Goal: Information Seeking & Learning: Learn about a topic

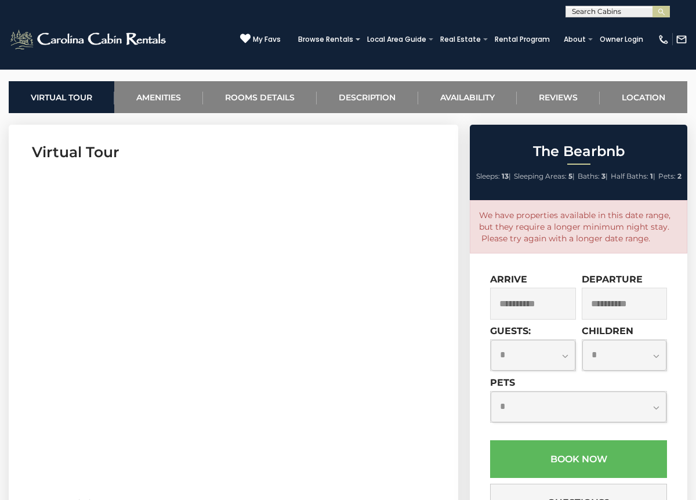
scroll to position [471, 0]
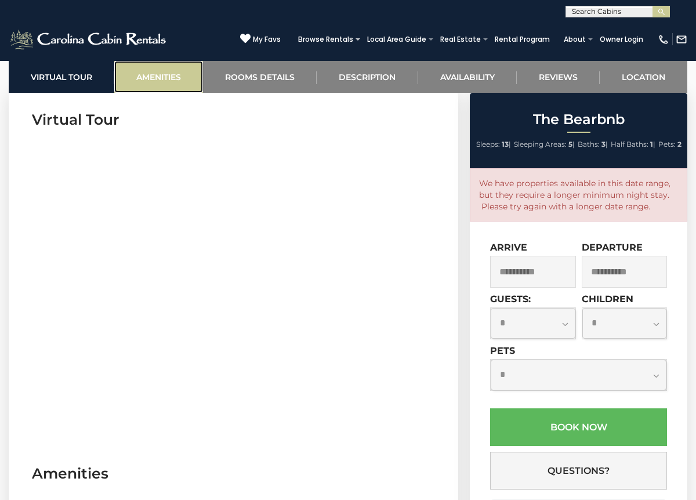
click at [158, 79] on link "Amenities" at bounding box center [158, 77] width 89 height 32
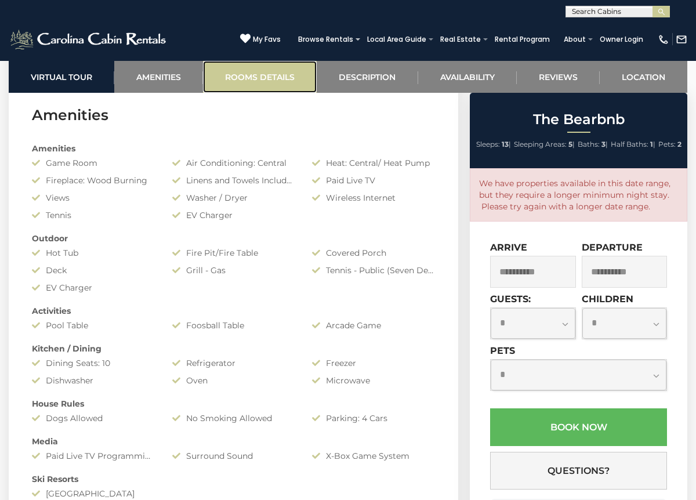
click at [245, 82] on link "Rooms Details" at bounding box center [260, 77] width 114 height 32
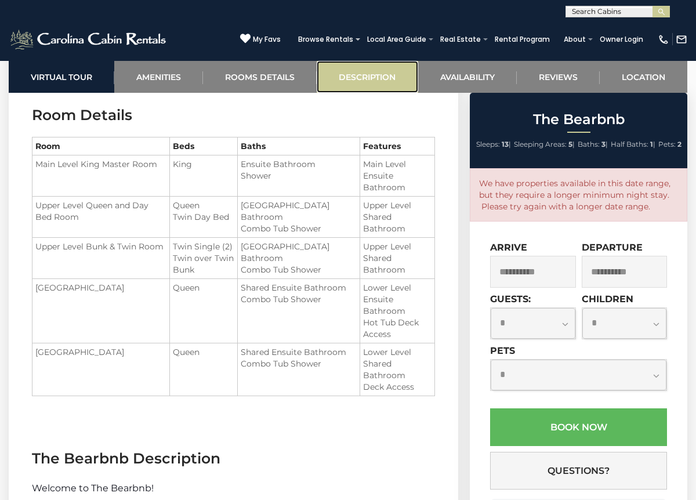
click at [370, 66] on link "Description" at bounding box center [367, 77] width 101 height 32
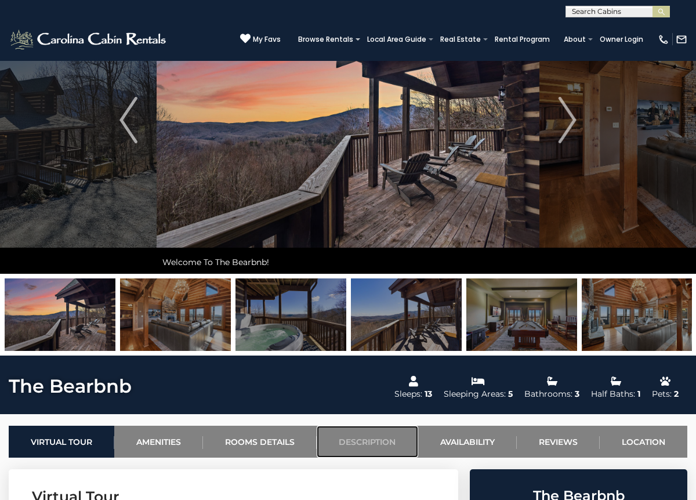
scroll to position [0, 0]
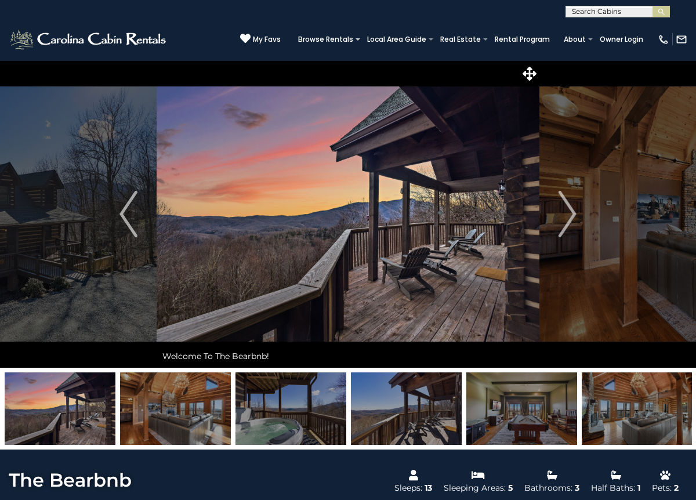
click at [72, 390] on img at bounding box center [60, 408] width 111 height 72
click at [201, 387] on img at bounding box center [175, 408] width 111 height 72
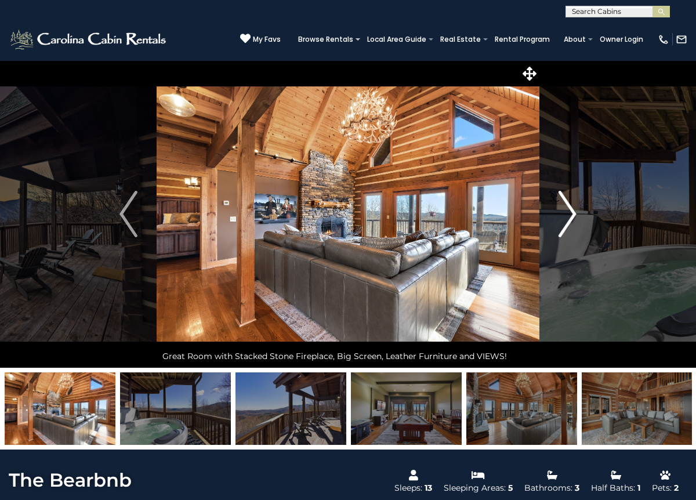
click at [570, 227] on img "Next" at bounding box center [566, 214] width 17 height 46
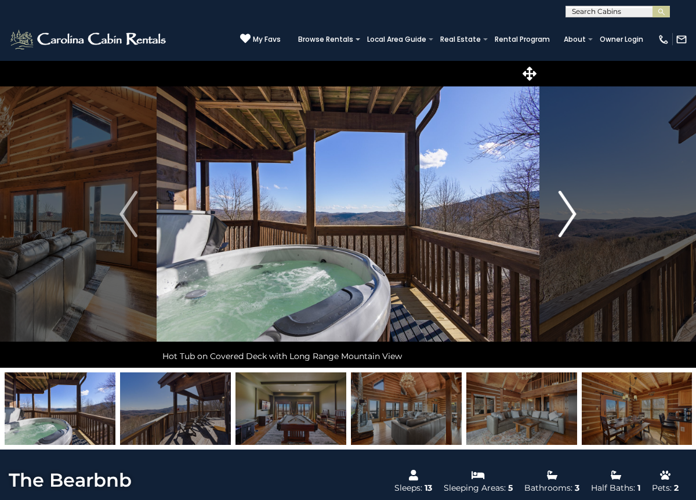
click at [566, 227] on img "Next" at bounding box center [566, 214] width 17 height 46
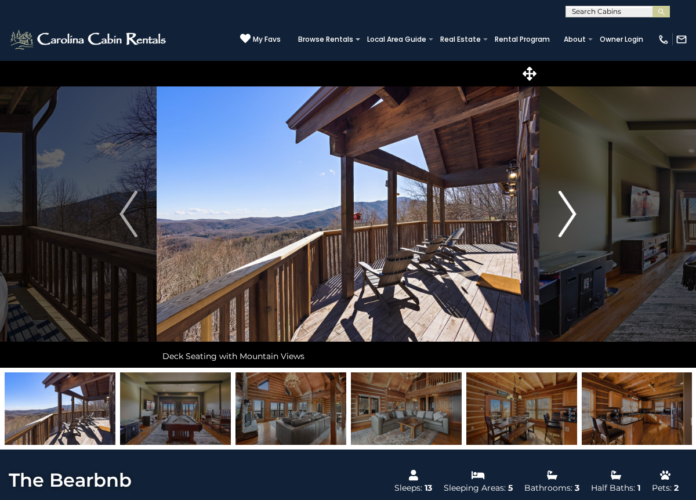
click at [566, 227] on img "Next" at bounding box center [566, 214] width 17 height 46
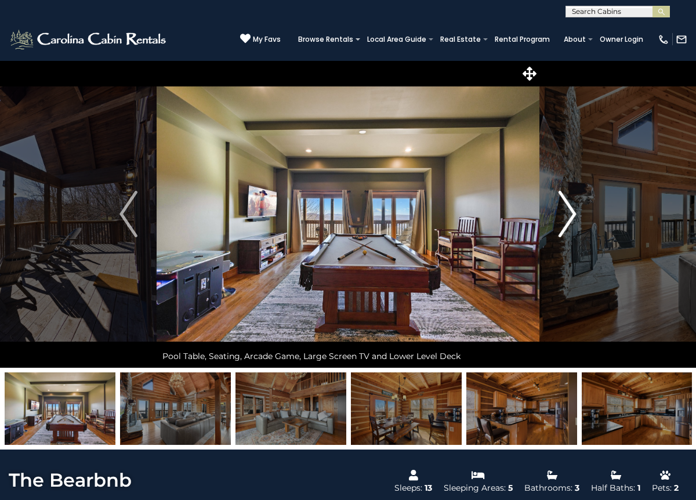
click at [566, 227] on img "Next" at bounding box center [566, 214] width 17 height 46
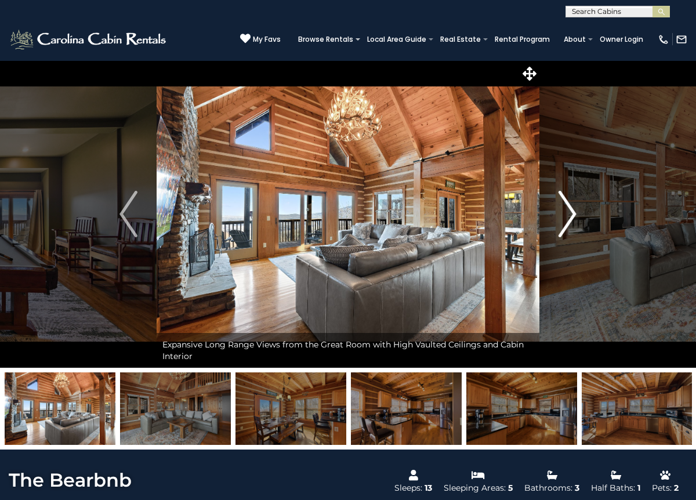
click at [566, 227] on img "Next" at bounding box center [566, 214] width 17 height 46
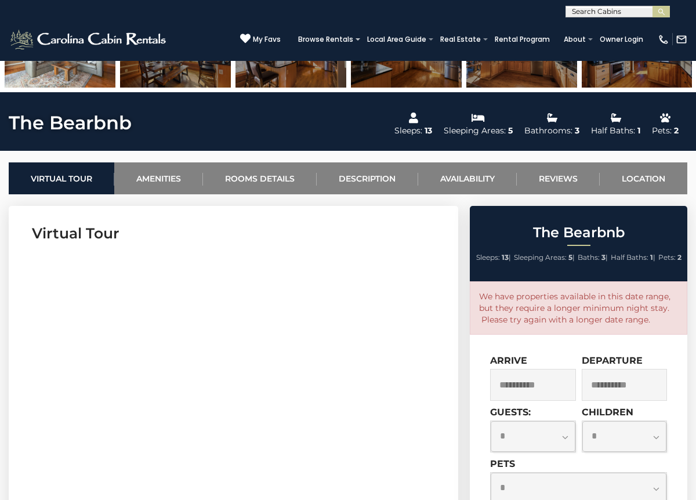
scroll to position [358, 0]
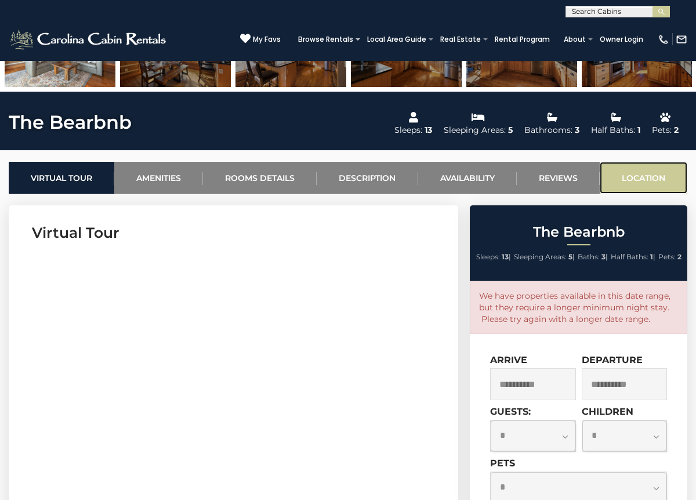
click at [638, 183] on link "Location" at bounding box center [644, 178] width 88 height 32
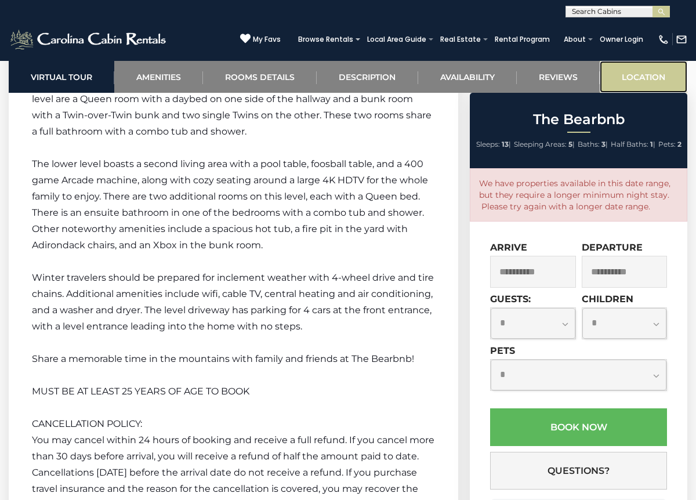
scroll to position [3398, 0]
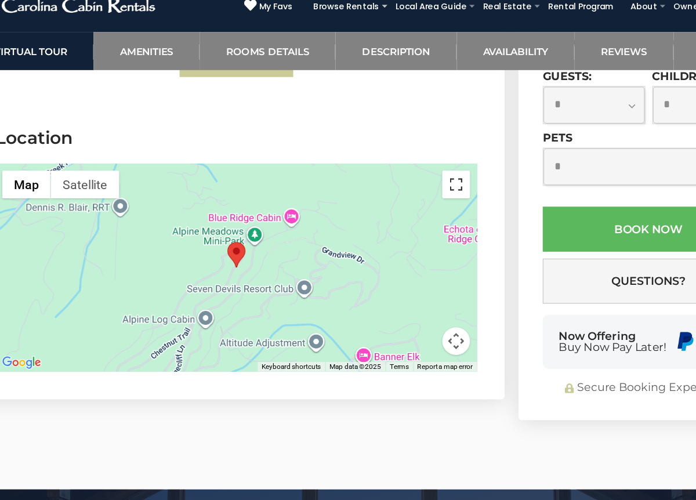
click at [417, 177] on button "Toggle fullscreen view" at bounding box center [417, 188] width 23 height 23
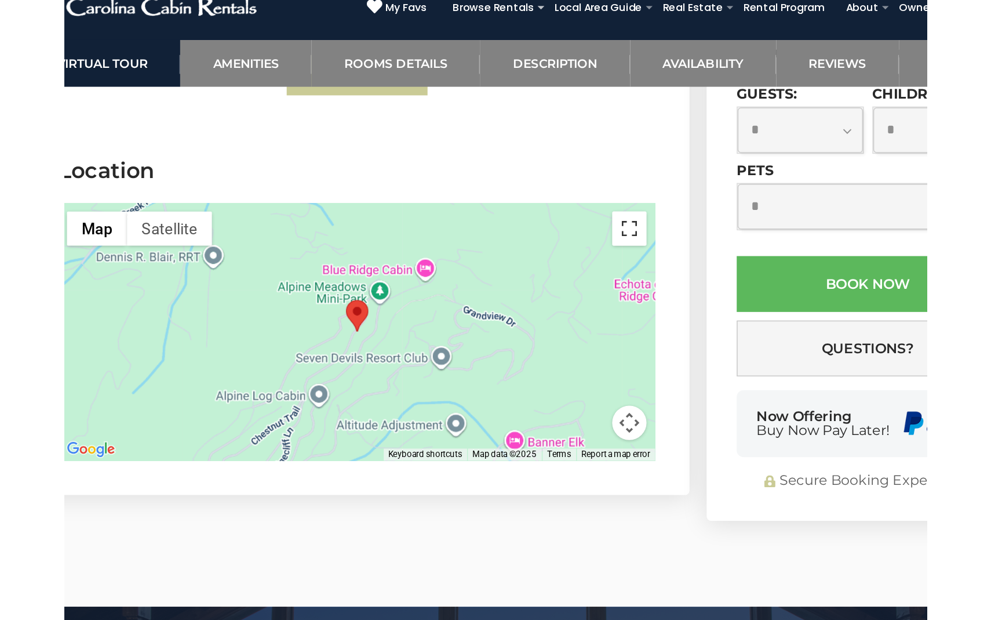
scroll to position [3324, 0]
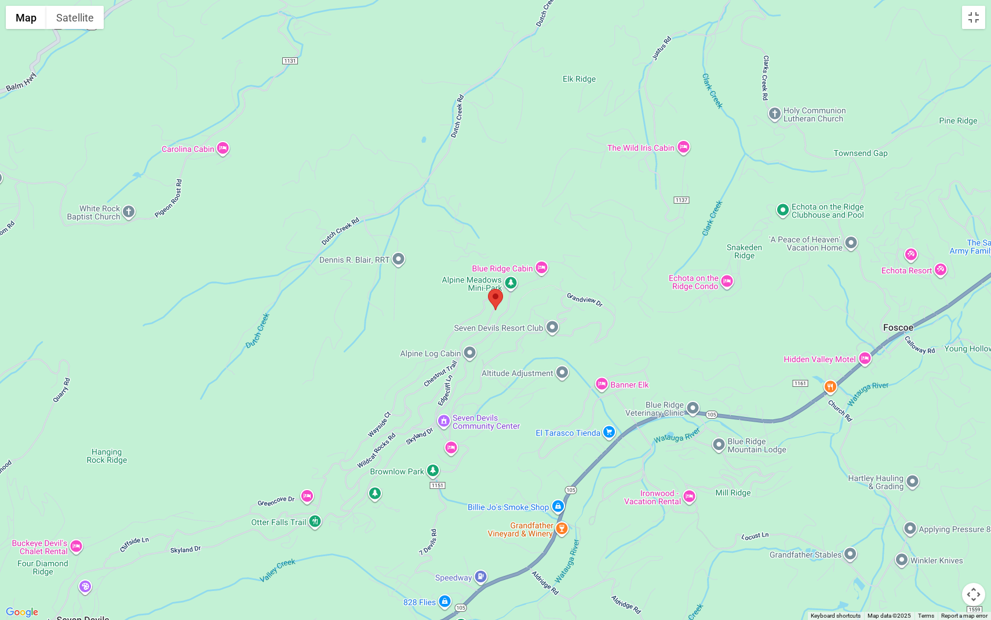
click at [503, 308] on img "The Bearbnb" at bounding box center [495, 299] width 15 height 21
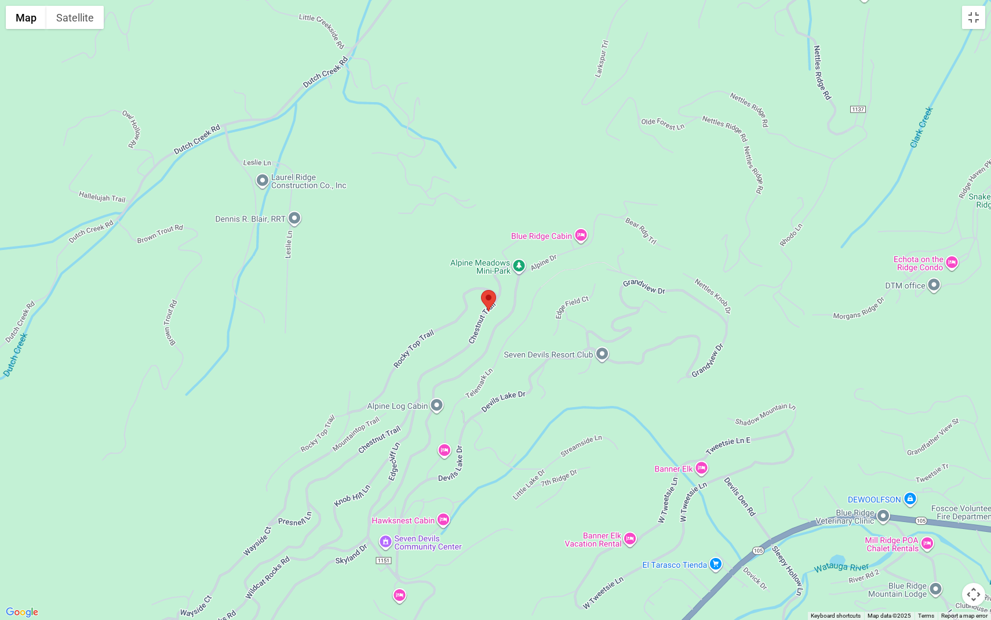
click at [497, 322] on div at bounding box center [495, 310] width 991 height 620
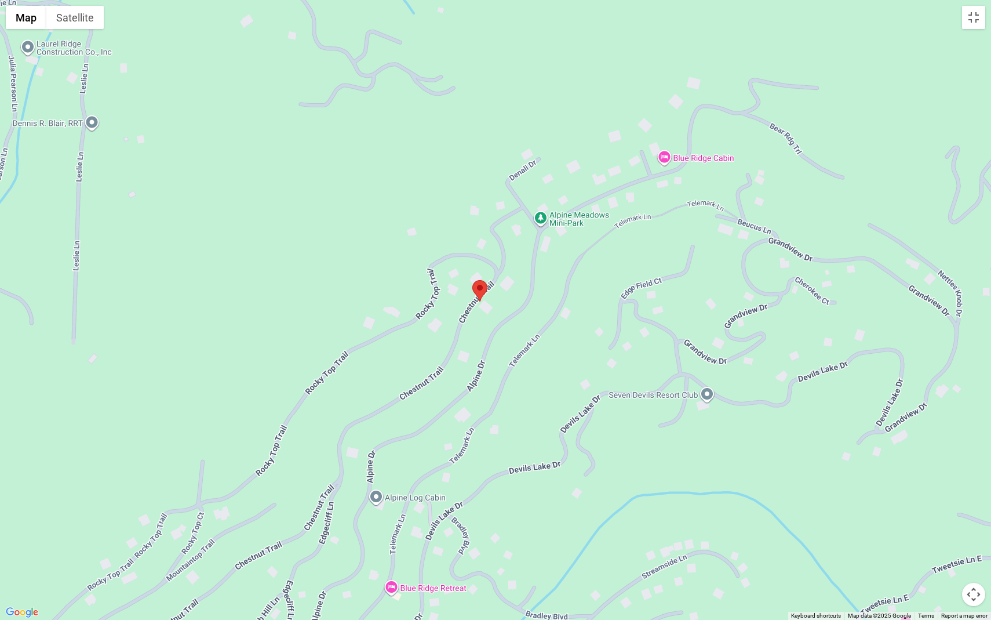
click at [484, 332] on div at bounding box center [495, 310] width 991 height 620
click at [479, 312] on div at bounding box center [495, 310] width 991 height 620
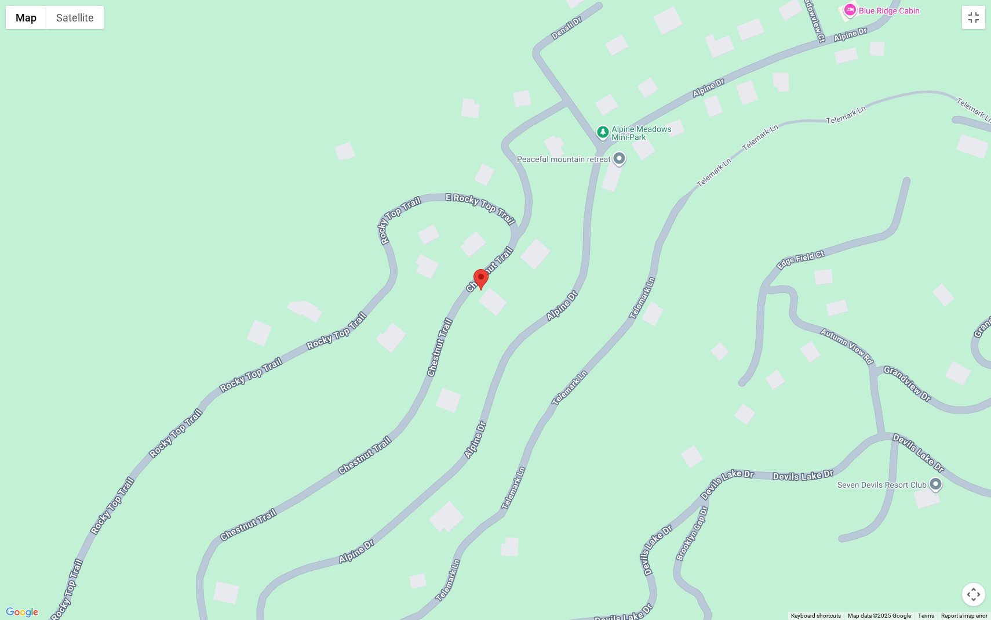
drag, startPoint x: 612, startPoint y: 129, endPoint x: 637, endPoint y: 131, distance: 24.5
click at [634, 130] on div at bounding box center [495, 310] width 991 height 620
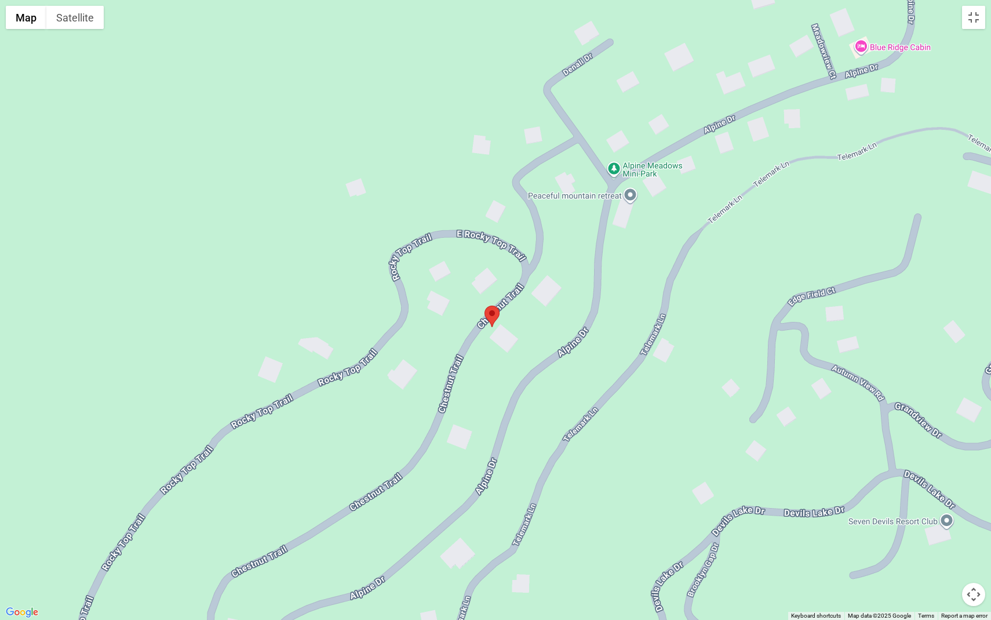
drag, startPoint x: 637, startPoint y: 133, endPoint x: 602, endPoint y: 168, distance: 48.8
click at [602, 168] on div at bounding box center [495, 310] width 991 height 620
click at [695, 26] on button "Toggle fullscreen view" at bounding box center [974, 17] width 23 height 23
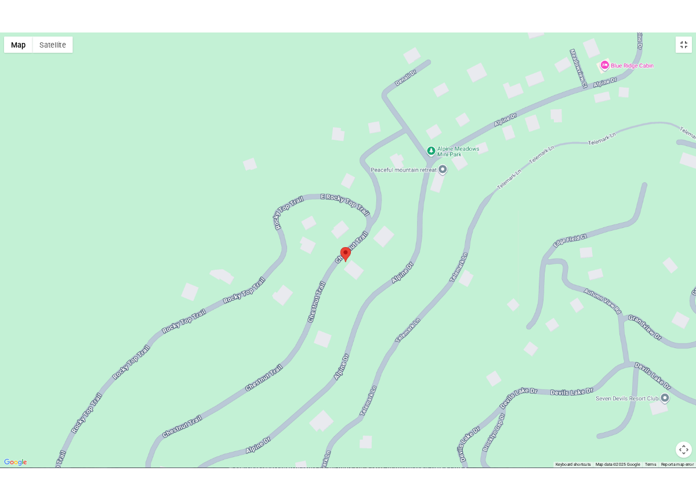
scroll to position [3422, 0]
